Goal: Browse casually: Explore the website without a specific task or goal

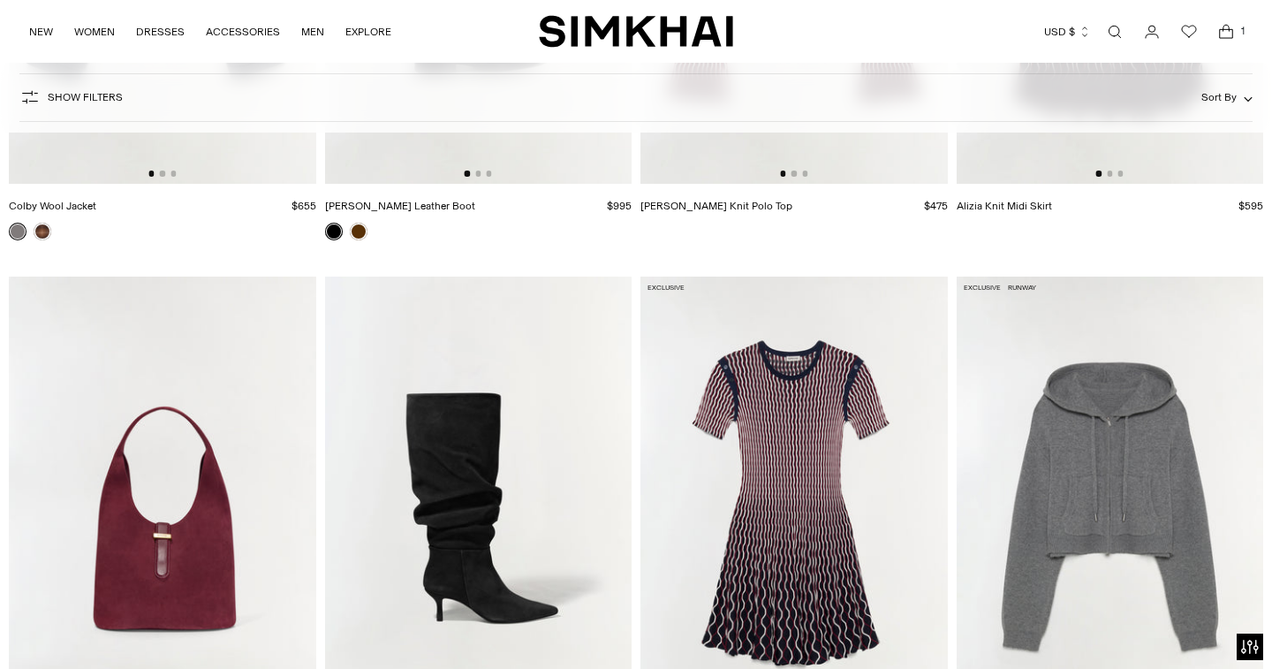
scroll to position [8286, 0]
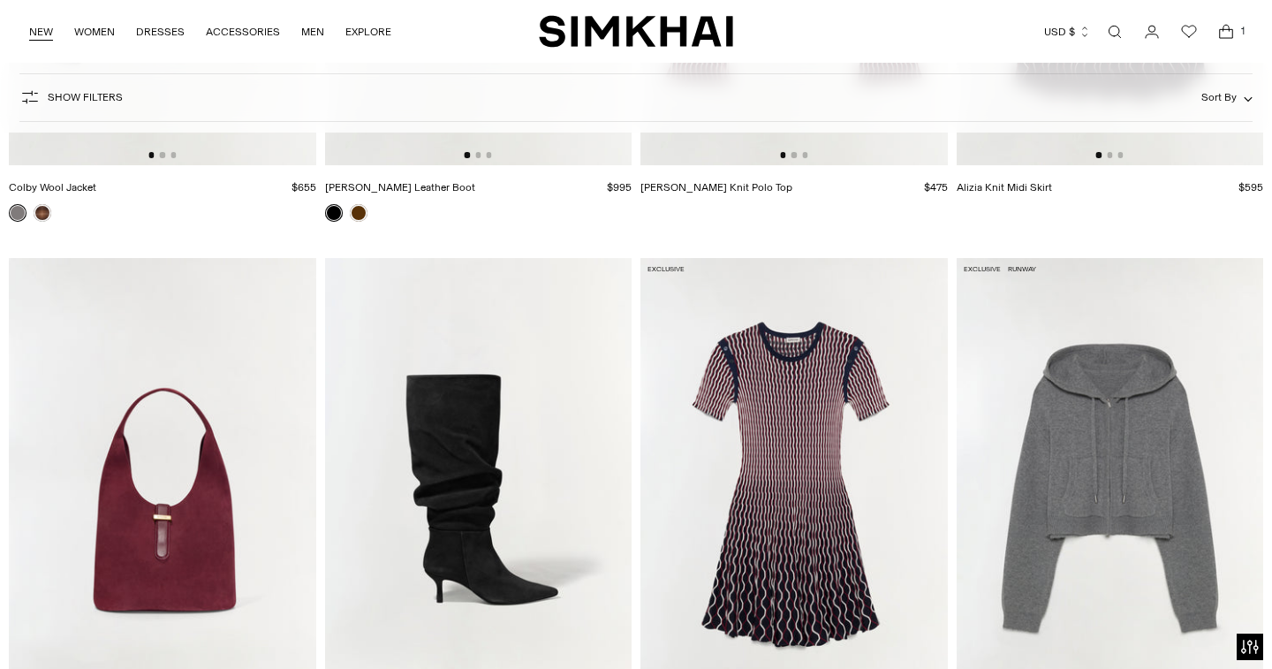
click at [42, 28] on link "NEW" at bounding box center [41, 31] width 24 height 39
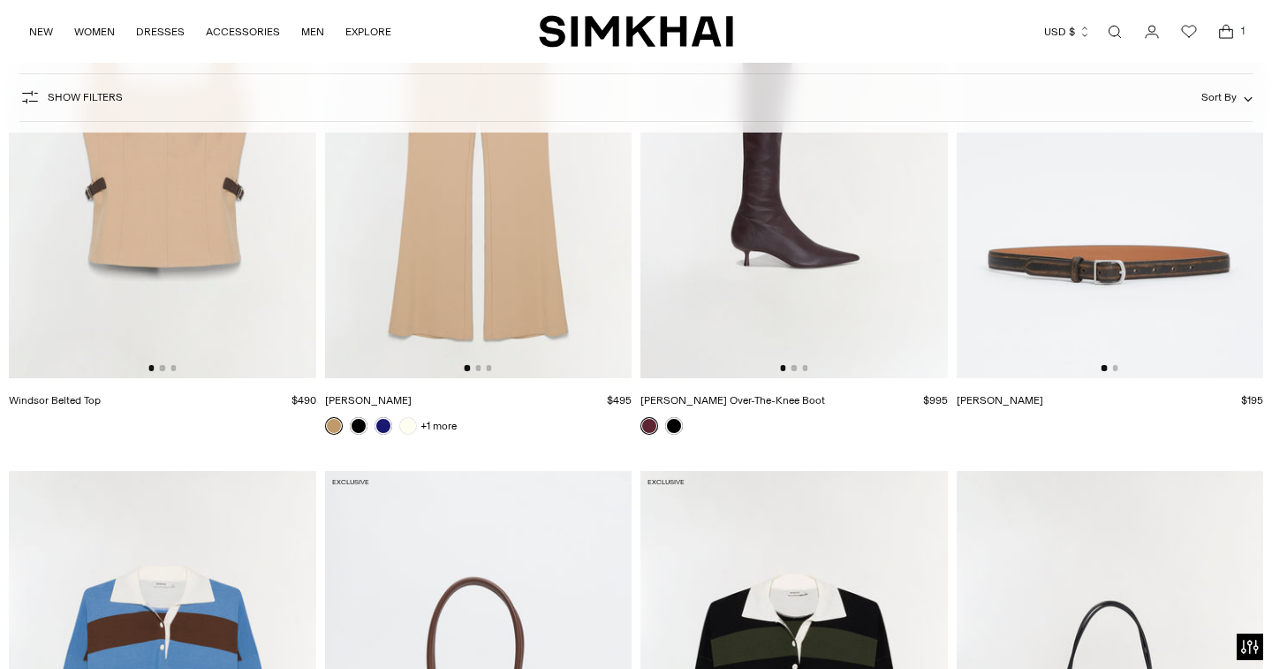
scroll to position [6729, 0]
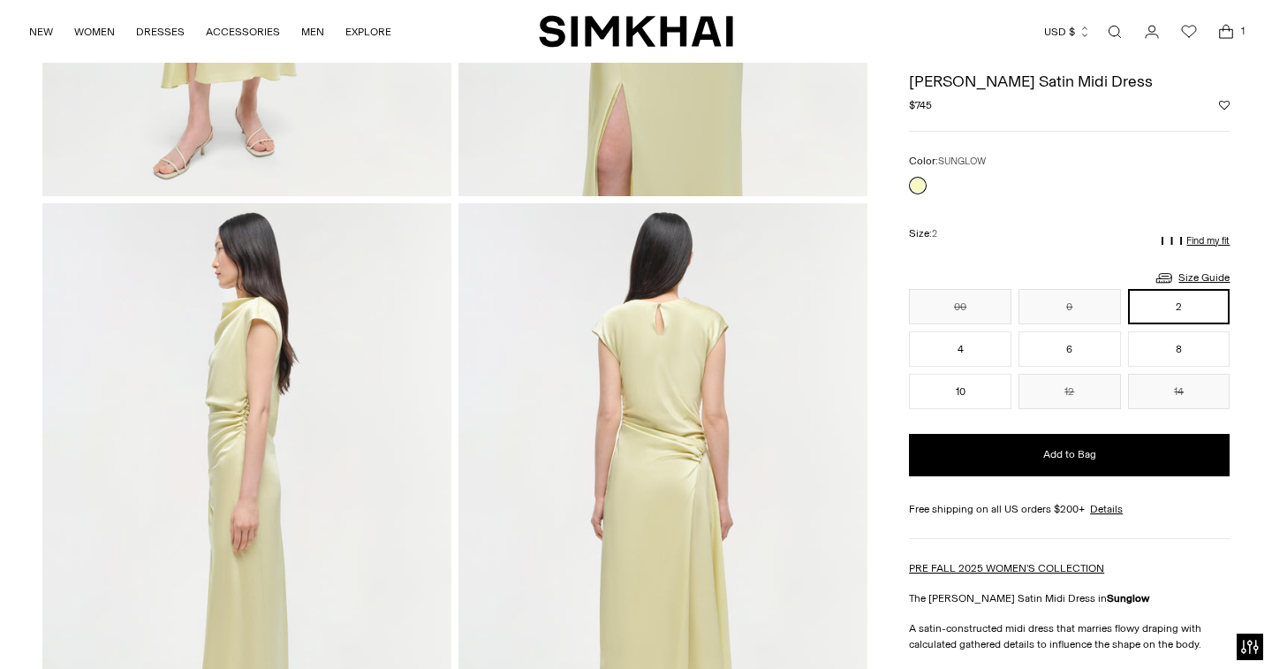
scroll to position [207, 0]
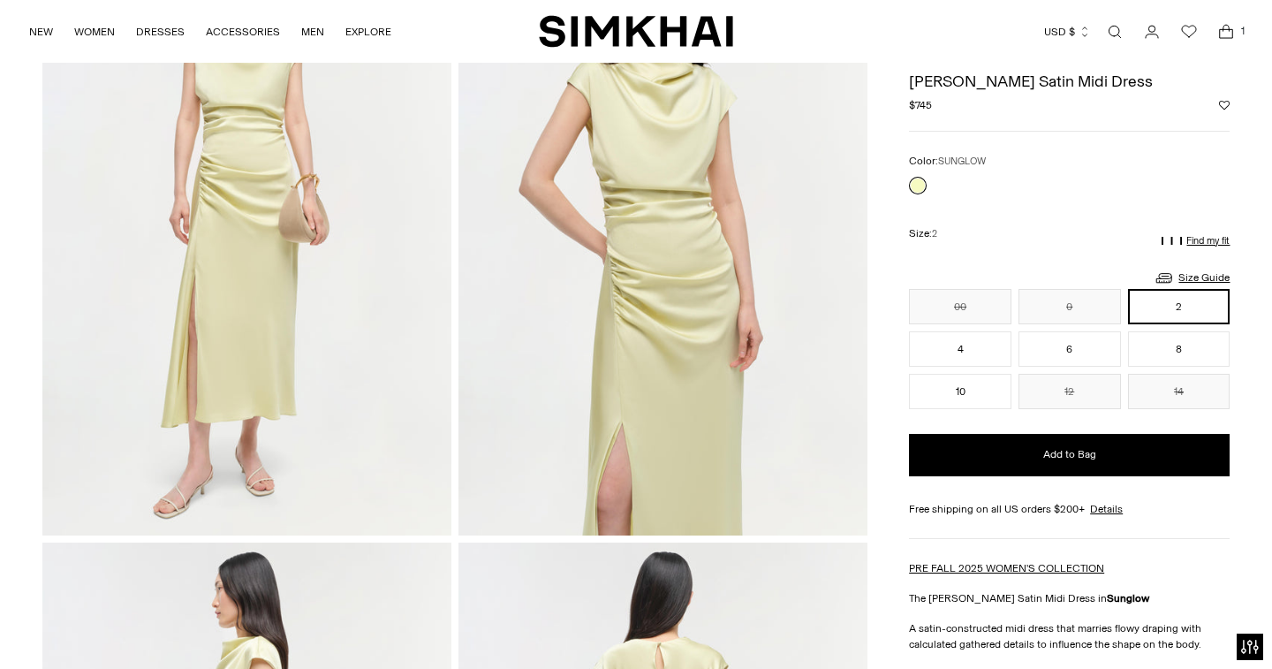
click at [1123, 29] on link "Open search modal" at bounding box center [1114, 31] width 35 height 35
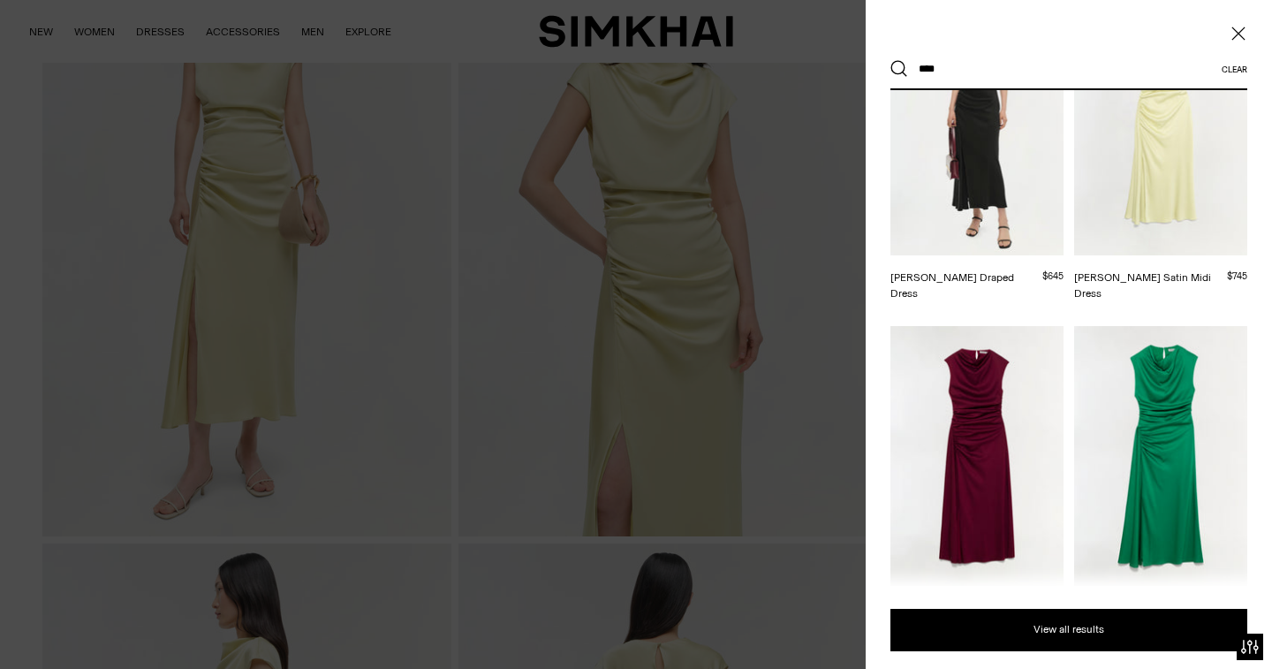
scroll to position [630, 0]
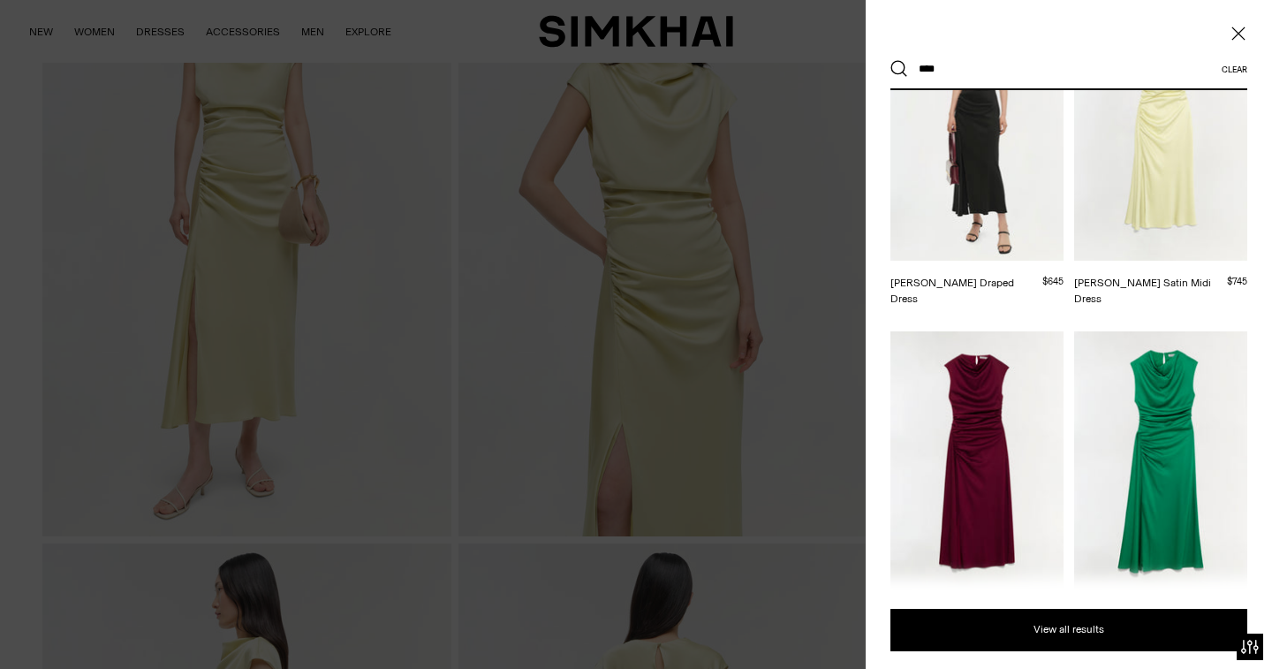
type input "****"
click at [1010, 378] on img at bounding box center [976, 461] width 173 height 260
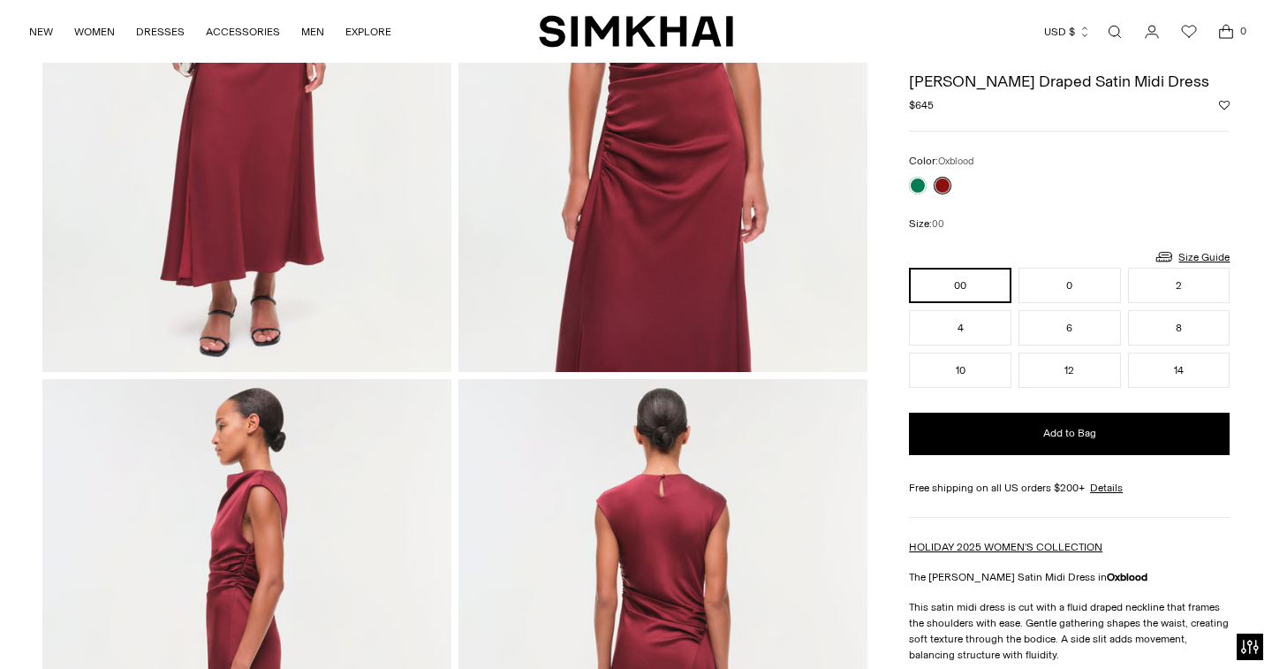
scroll to position [325, 0]
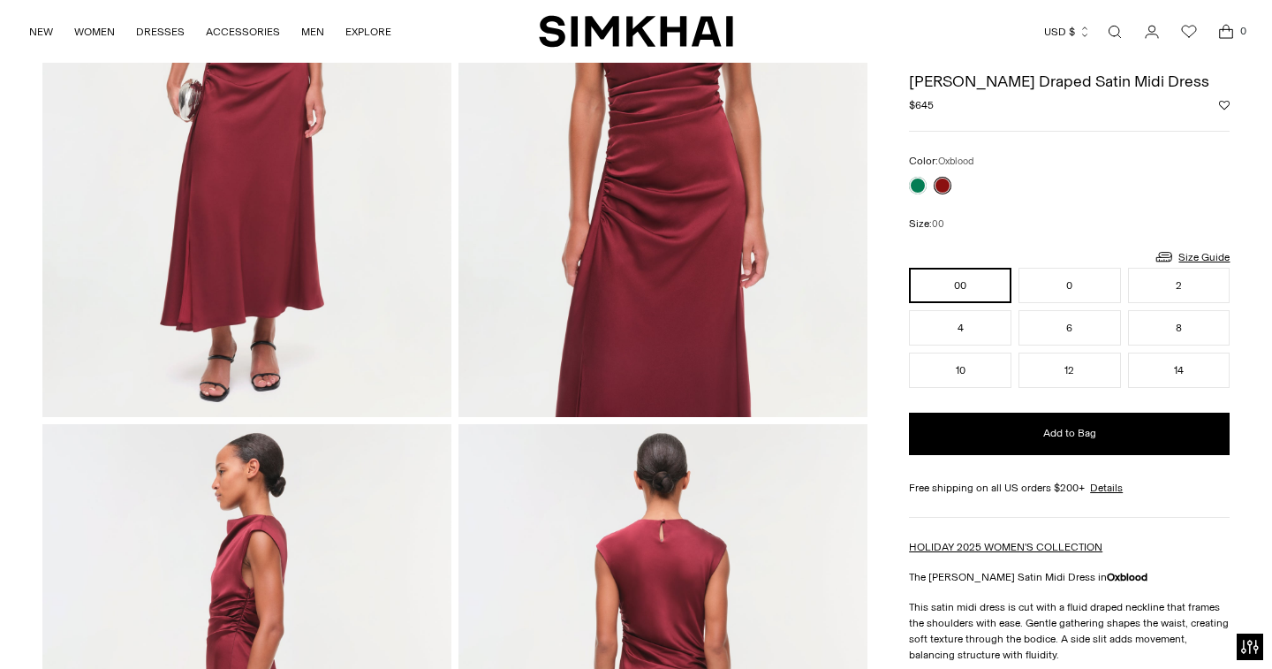
click at [922, 193] on div at bounding box center [929, 185] width 49 height 25
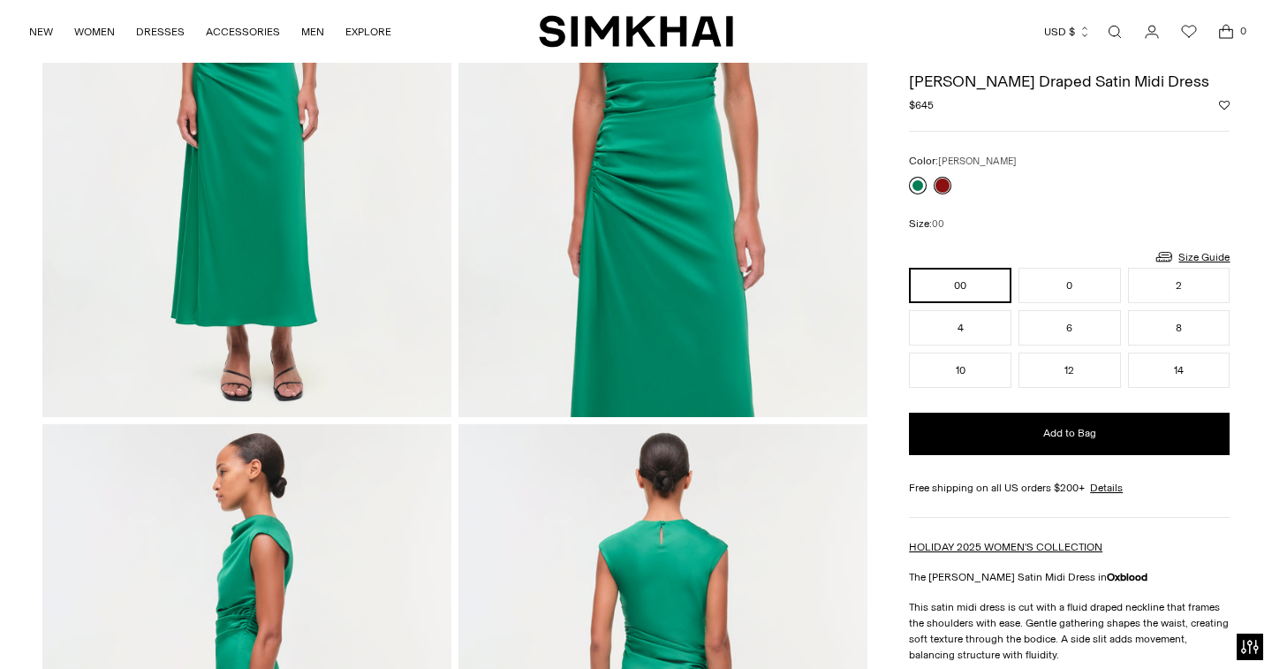
click at [921, 188] on link at bounding box center [918, 186] width 18 height 18
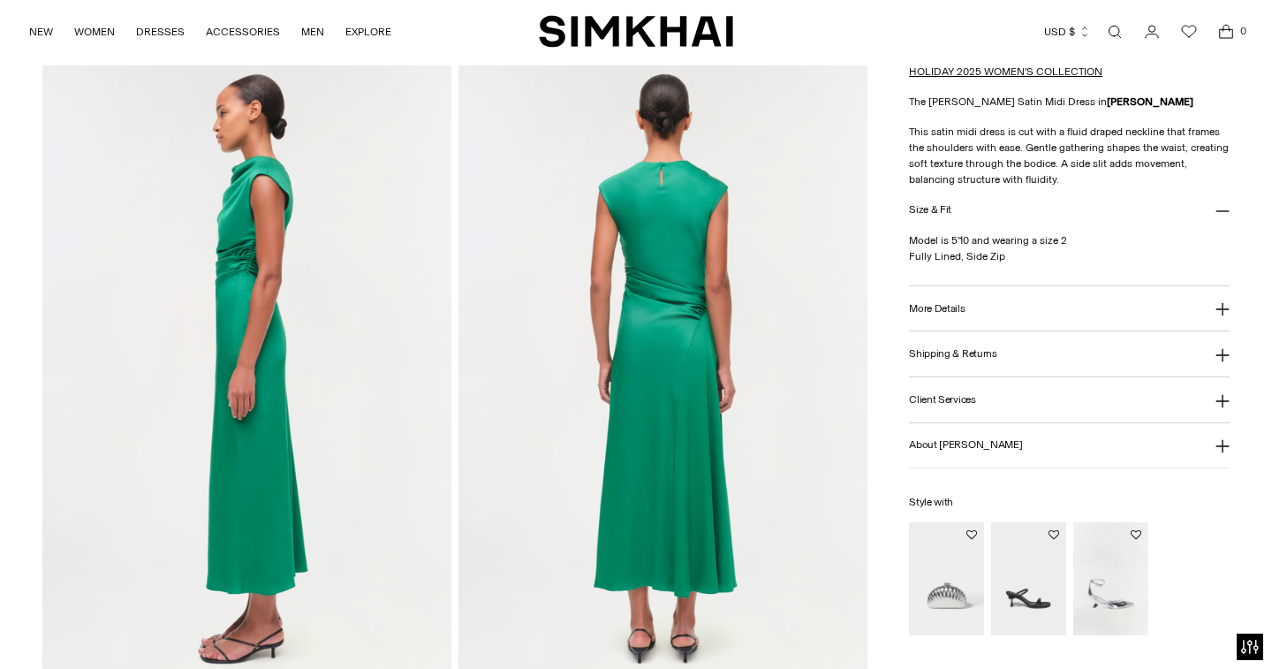
scroll to position [685, 0]
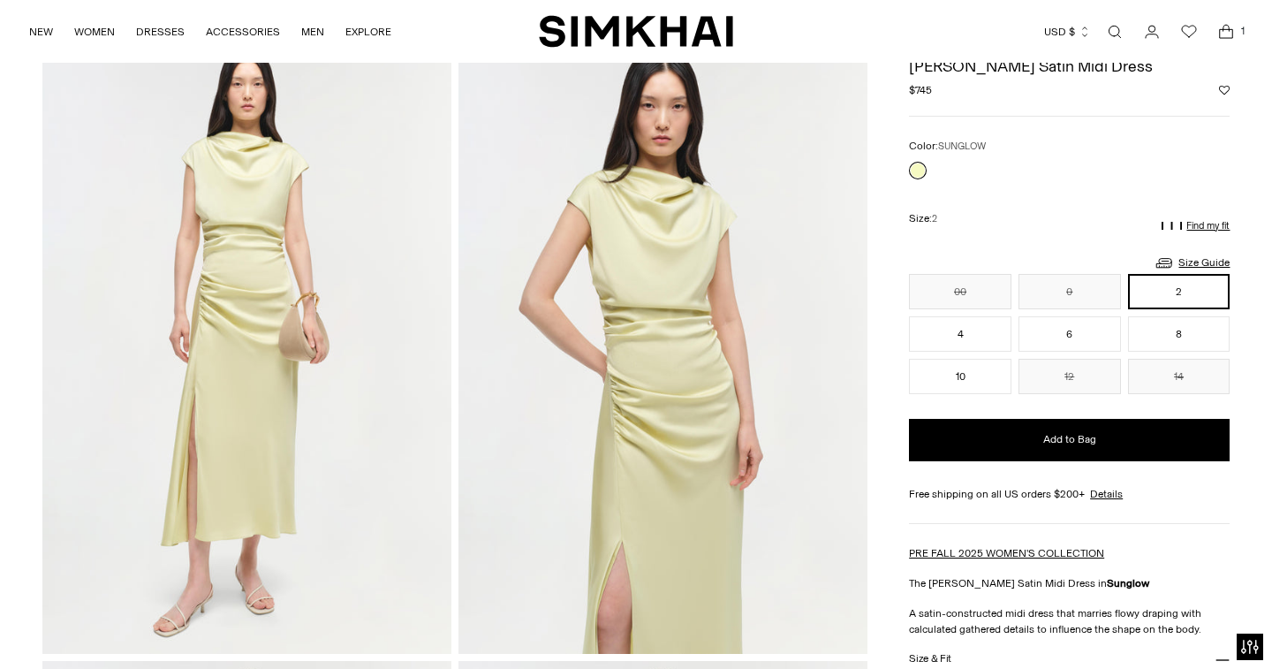
scroll to position [105, 0]
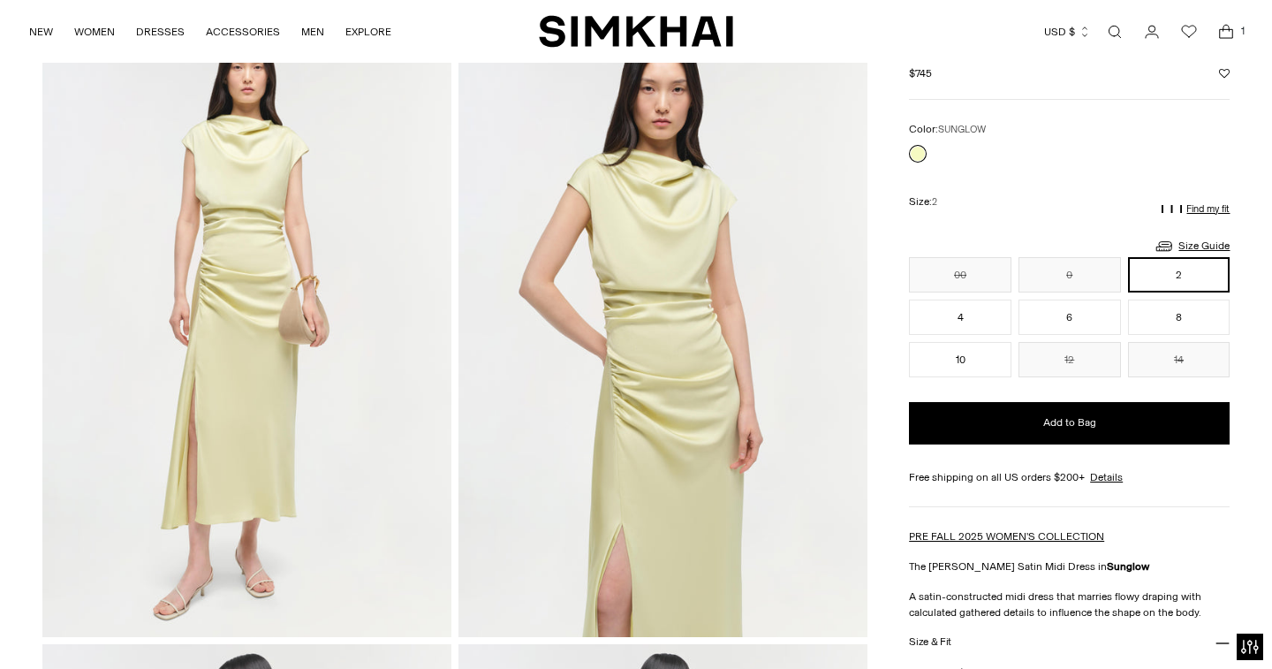
click at [553, 46] on img "SIMKHAI" at bounding box center [636, 31] width 194 height 34
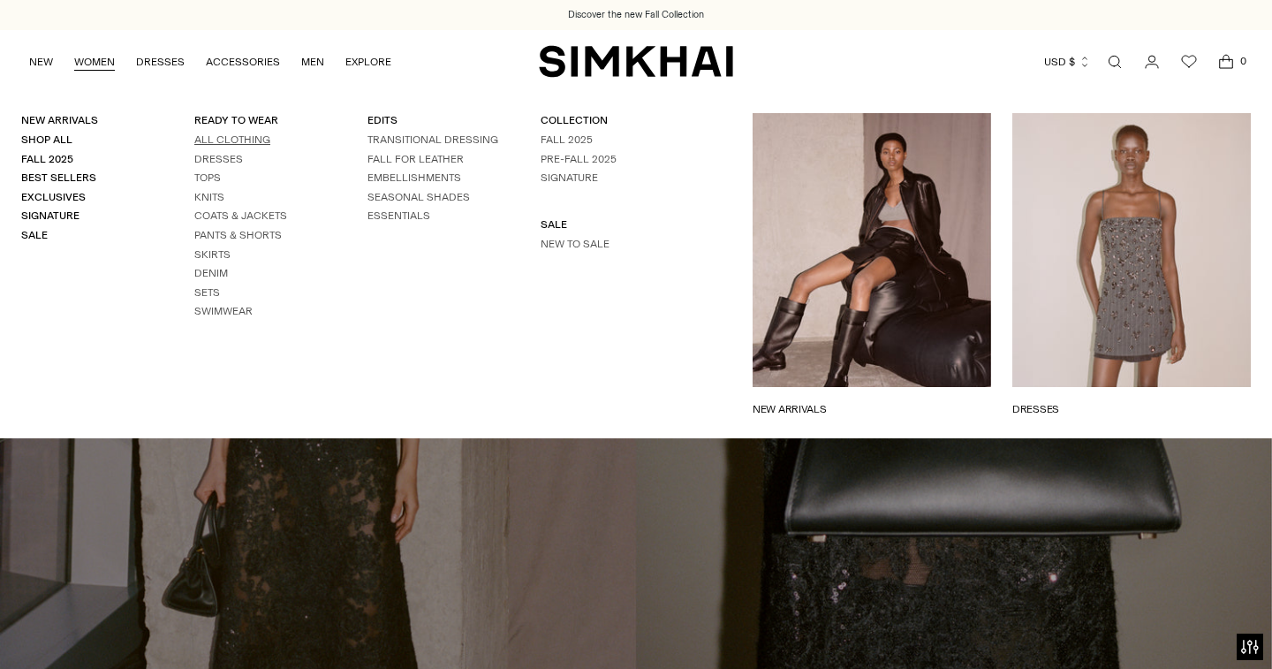
click at [221, 139] on link "All Clothing" at bounding box center [232, 139] width 76 height 12
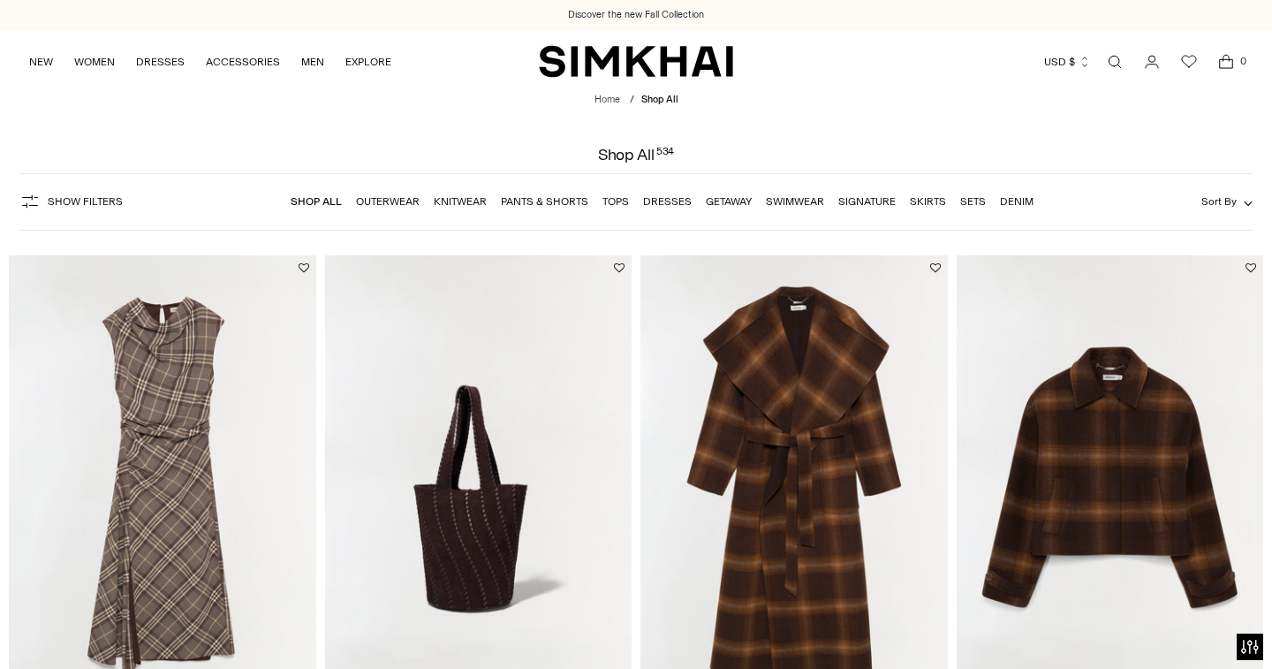
scroll to position [557, 0]
